Goal: Task Accomplishment & Management: Use online tool/utility

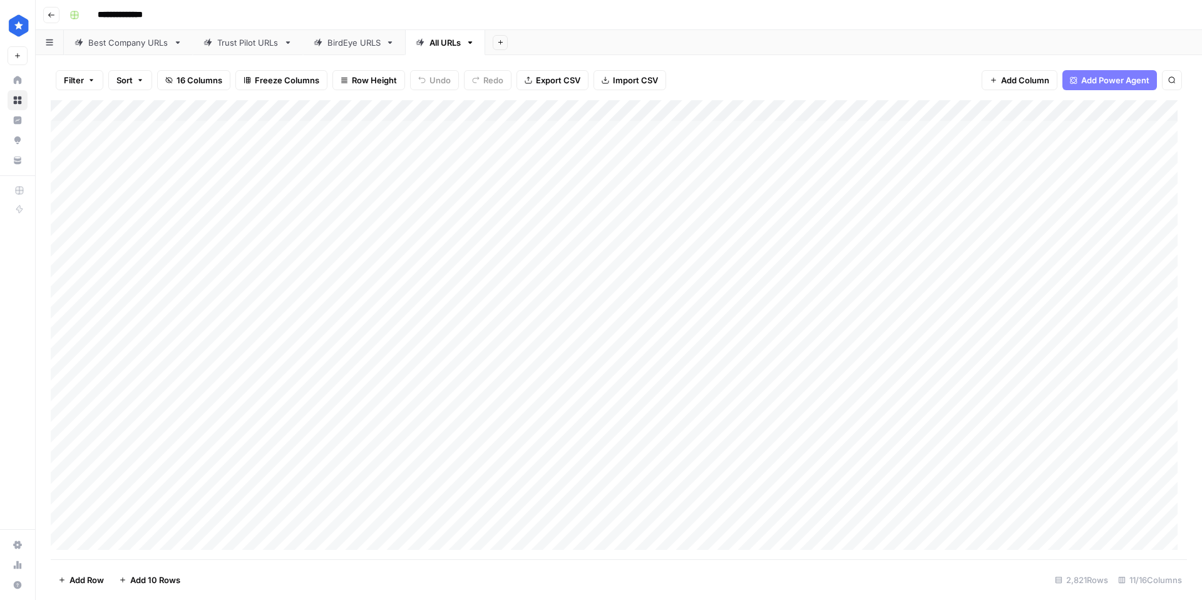
click at [78, 81] on span "Filter" at bounding box center [74, 80] width 20 height 13
click at [134, 146] on button "Add Filter" at bounding box center [304, 142] width 466 height 16
click at [131, 142] on input "text" at bounding box center [147, 146] width 137 height 13
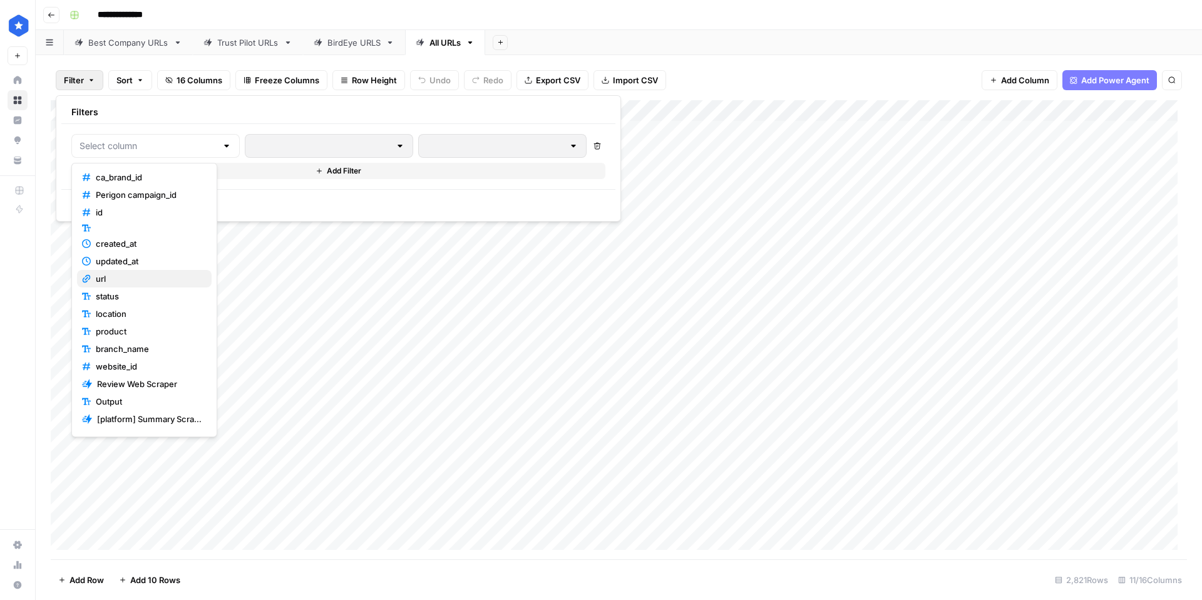
click at [117, 274] on span "url" at bounding box center [149, 278] width 106 height 13
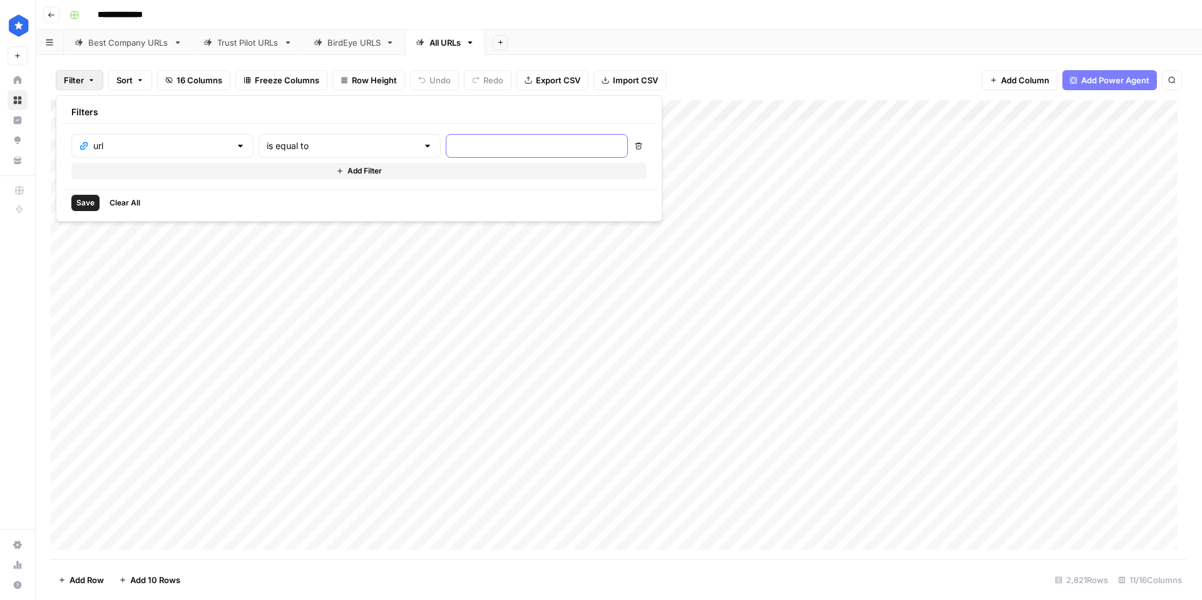
click at [476, 151] on input "text" at bounding box center [537, 146] width 166 height 13
click at [454, 150] on input "mymoving" at bounding box center [537, 146] width 166 height 13
type input "moving"
click at [348, 151] on input "text" at bounding box center [342, 146] width 151 height 13
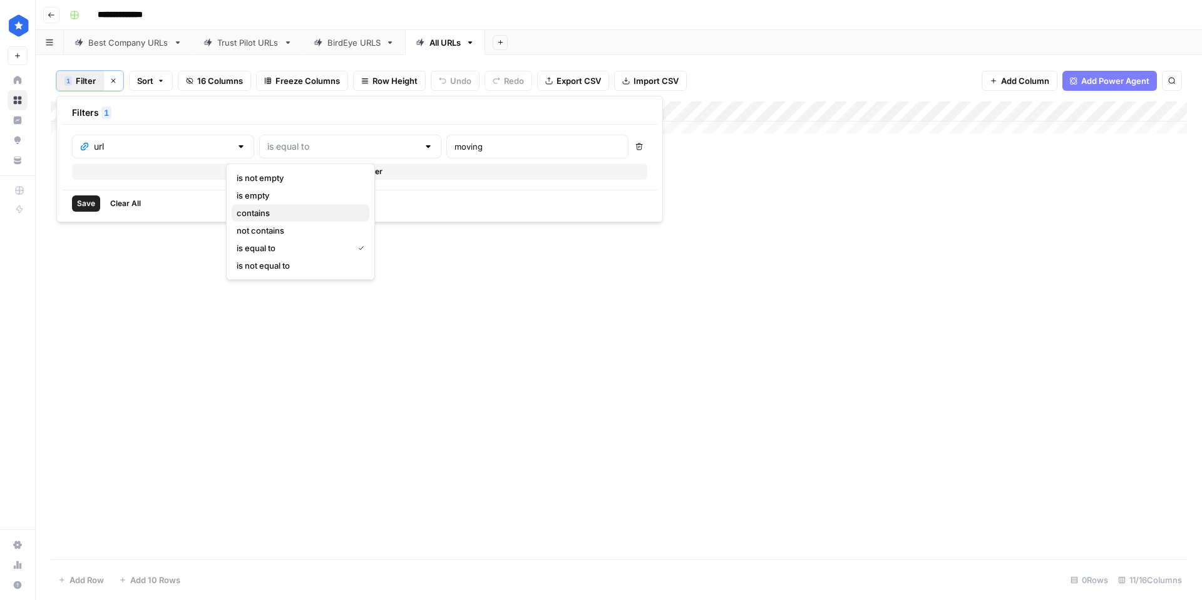
click at [280, 212] on span "contains" at bounding box center [298, 213] width 123 height 13
type input "contains"
click at [454, 149] on input "moving" at bounding box center [537, 146] width 166 height 13
type input "mymoving"
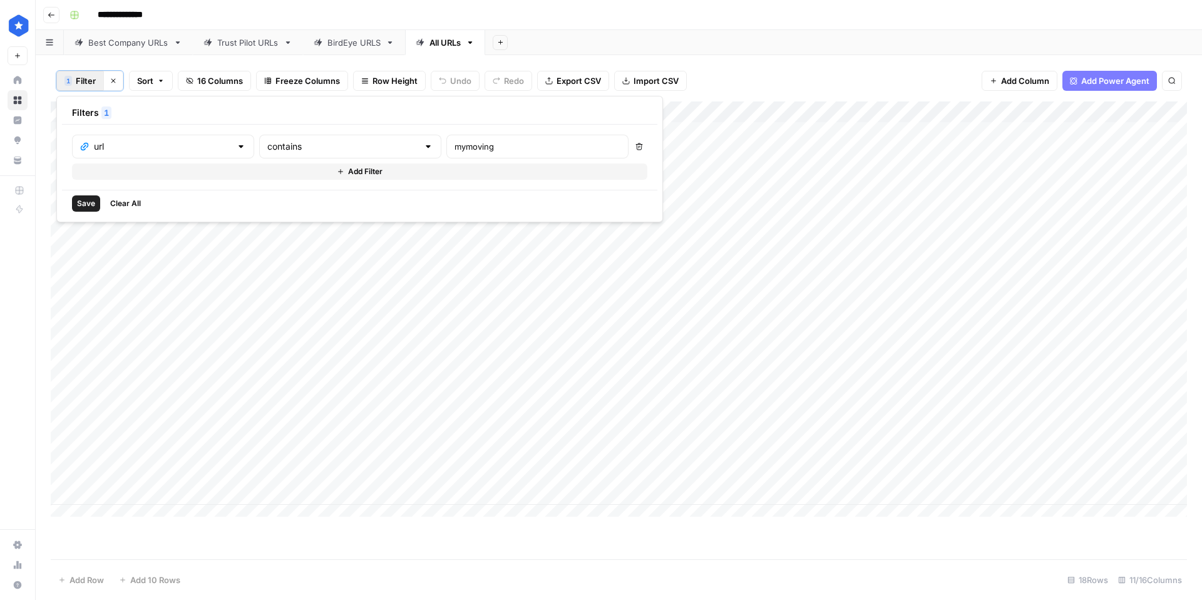
click at [885, 131] on div "Add Column" at bounding box center [619, 313] width 1136 height 424
click at [887, 130] on div "Add Column" at bounding box center [619, 313] width 1136 height 424
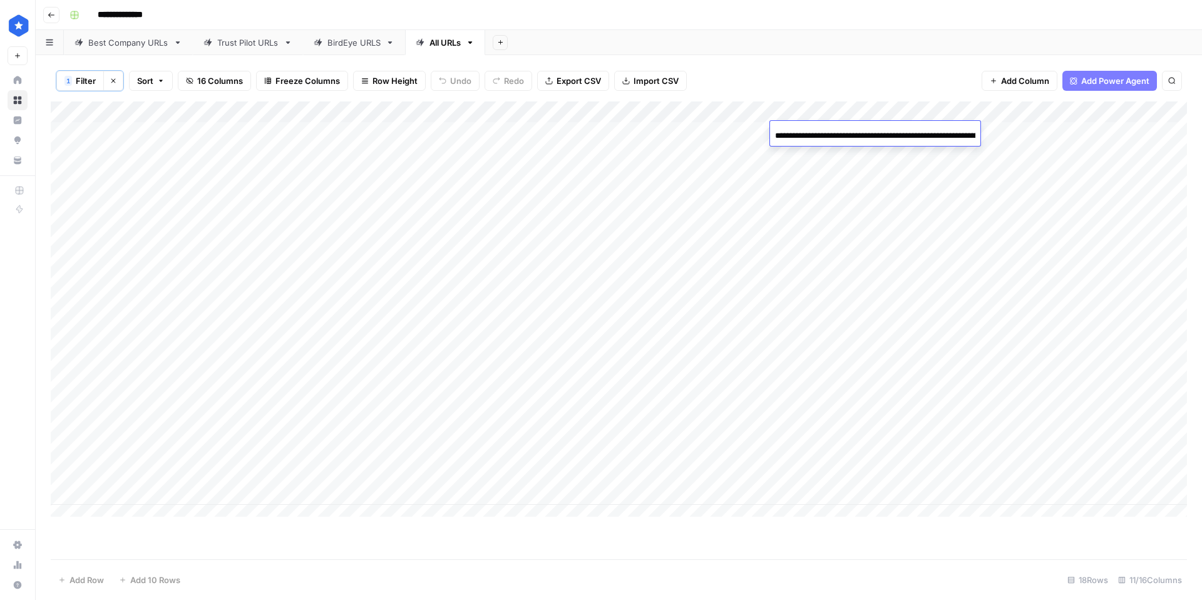
scroll to position [0, 107]
click at [887, 130] on input "**********" at bounding box center [875, 135] width 200 height 15
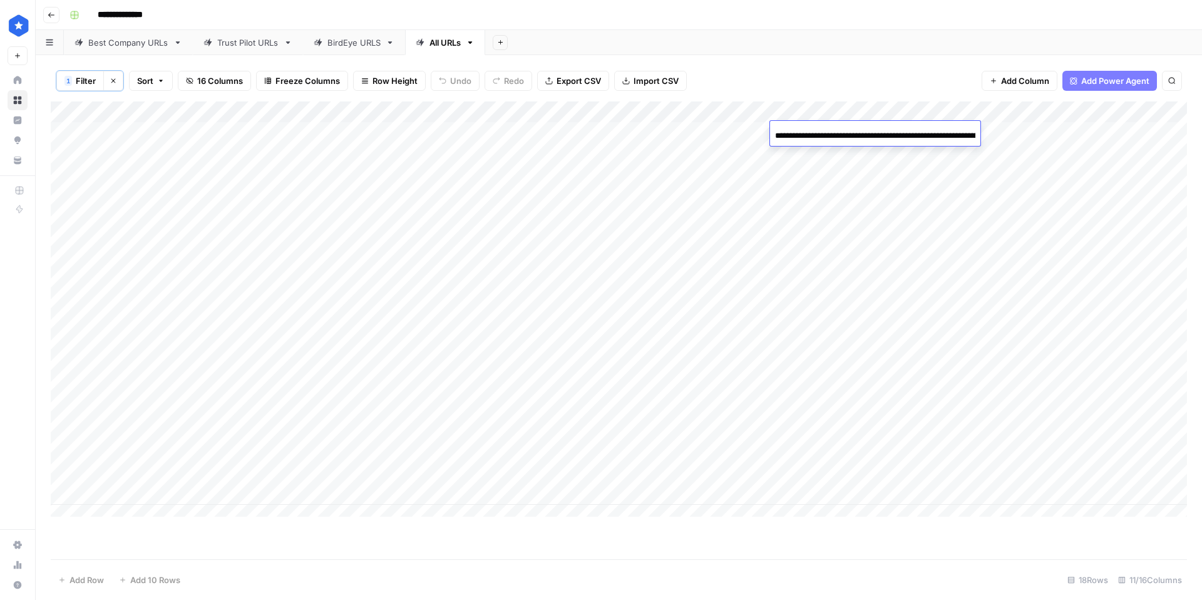
click at [902, 231] on div "Add Column" at bounding box center [619, 313] width 1136 height 424
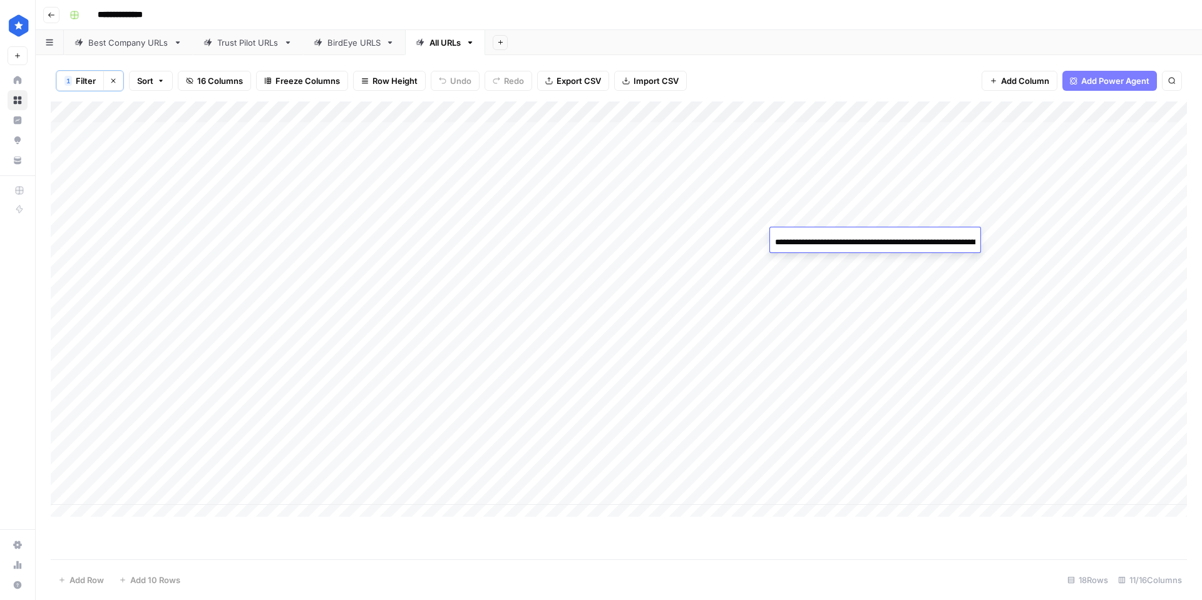
scroll to position [0, 142]
